Goal: Task Accomplishment & Management: Complete application form

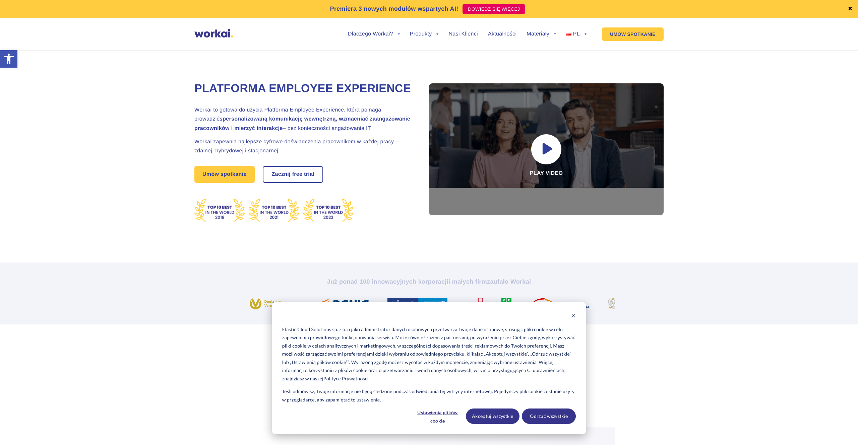
click at [219, 36] on img at bounding box center [213, 33] width 39 height 8
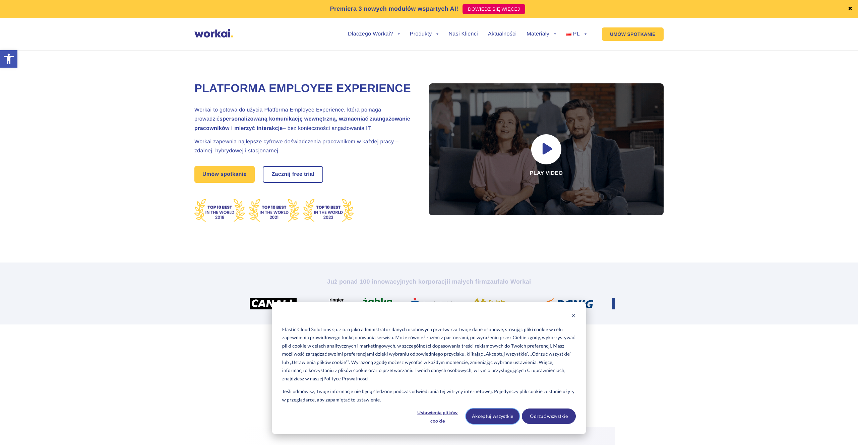
drag, startPoint x: 497, startPoint y: 416, endPoint x: 509, endPoint y: 414, distance: 11.7
click at [498, 416] on button "Akceptuj wszystkie" at bounding box center [493, 416] width 54 height 15
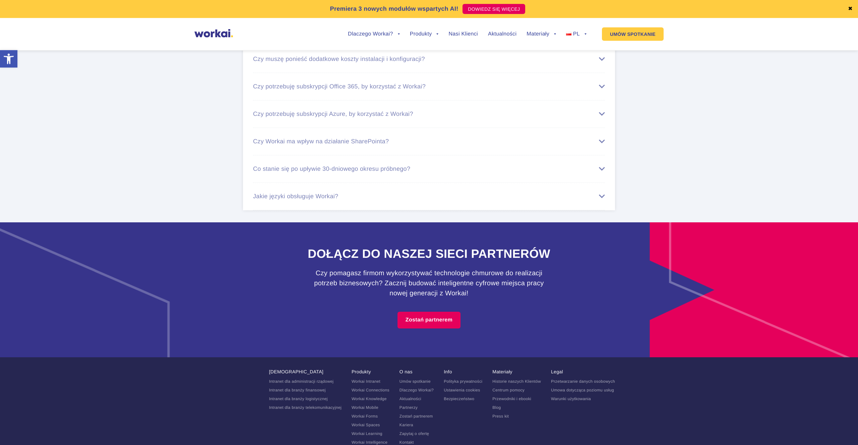
scroll to position [4090, 0]
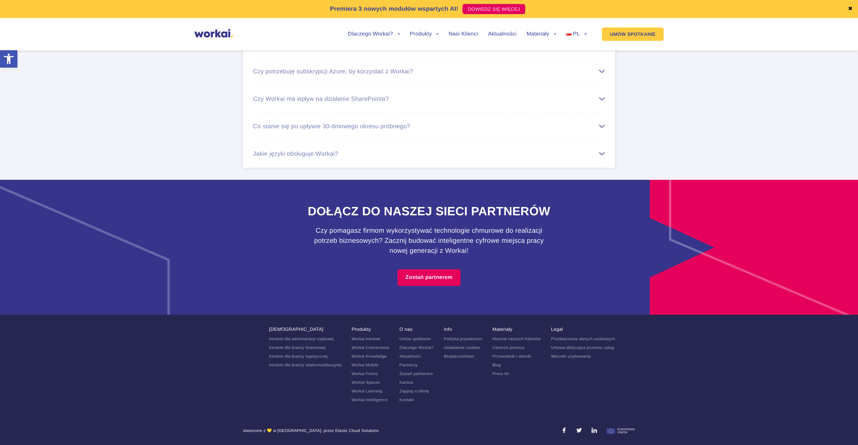
click at [406, 382] on link "Kariera" at bounding box center [406, 382] width 14 height 5
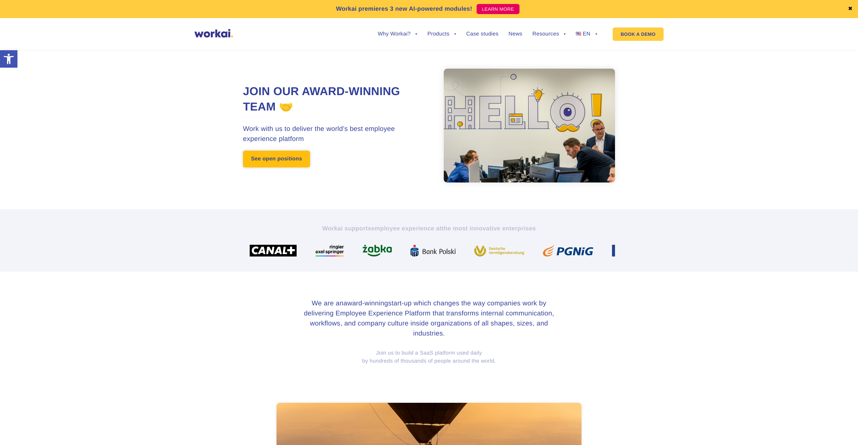
click at [271, 158] on link "See open positions" at bounding box center [276, 159] width 67 height 17
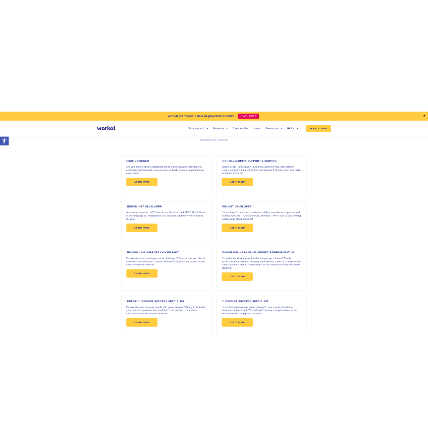
scroll to position [535, 0]
